Goal: Task Accomplishment & Management: Use online tool/utility

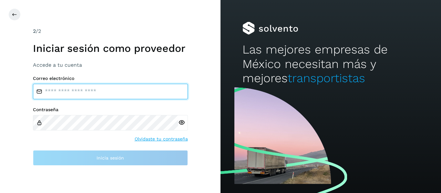
click at [90, 94] on input "email" at bounding box center [110, 92] width 155 height 16
type input "**********"
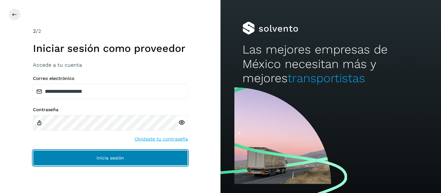
click at [111, 156] on span "Inicia sesión" at bounding box center [110, 158] width 27 height 5
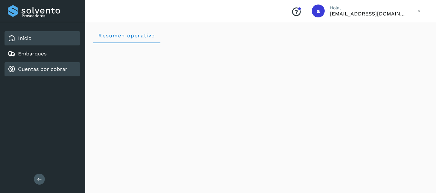
click at [35, 68] on link "Cuentas por cobrar" at bounding box center [42, 69] width 49 height 6
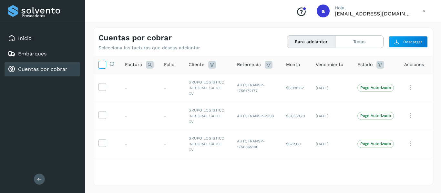
click at [102, 67] on icon at bounding box center [102, 64] width 7 height 7
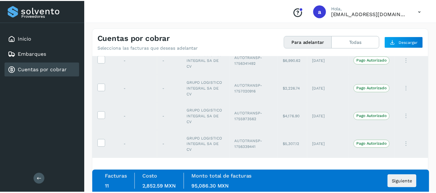
scroll to position [288, 0]
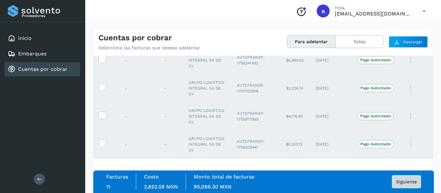
click at [407, 182] on span "Siguiente" at bounding box center [406, 182] width 21 height 5
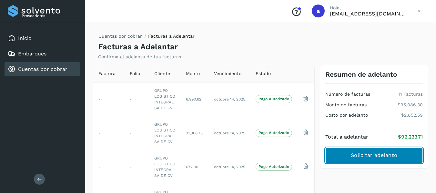
click at [375, 153] on span "Solicitar adelanto" at bounding box center [374, 155] width 47 height 7
